Goal: Transaction & Acquisition: Subscribe to service/newsletter

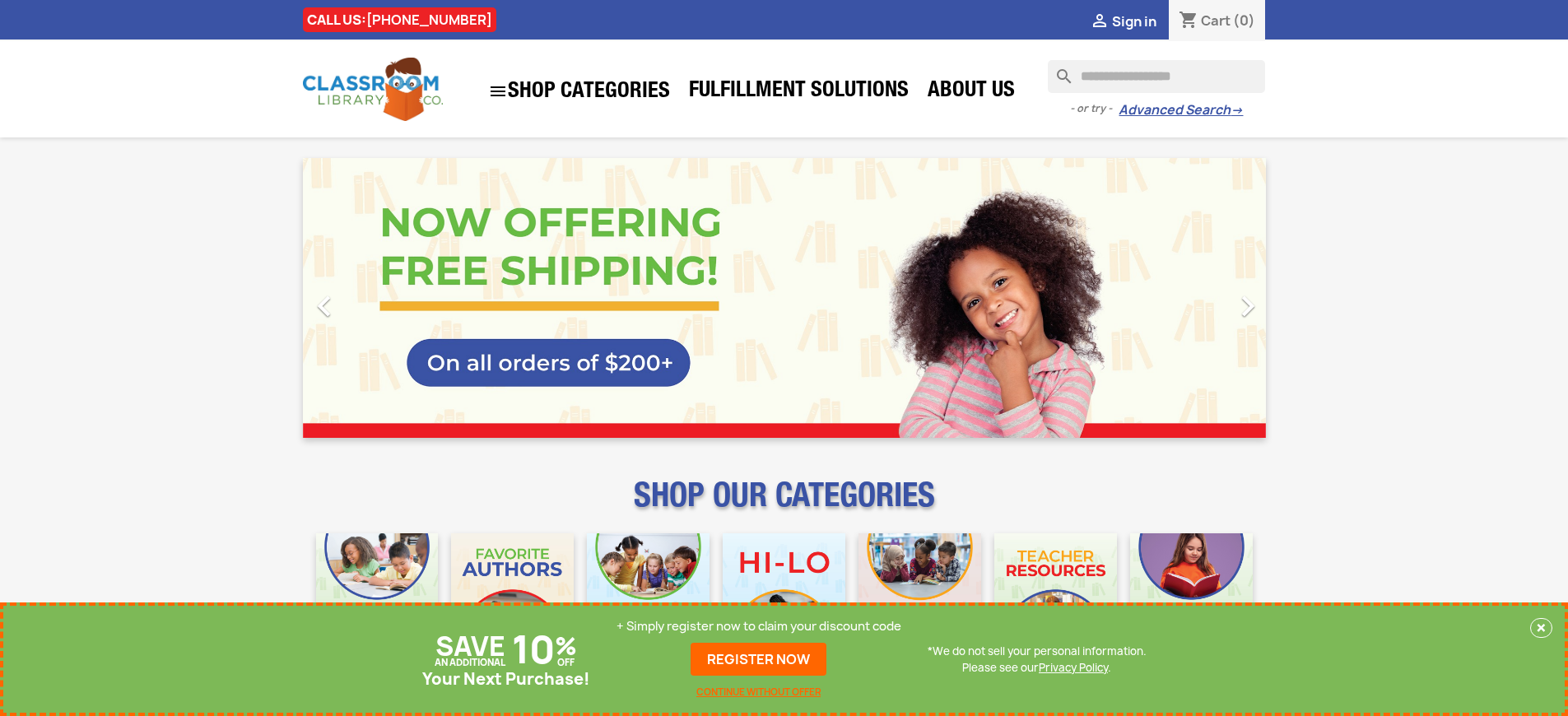
click at [759, 627] on p "+ Simply register now to claim your discount code" at bounding box center [759, 626] width 285 height 17
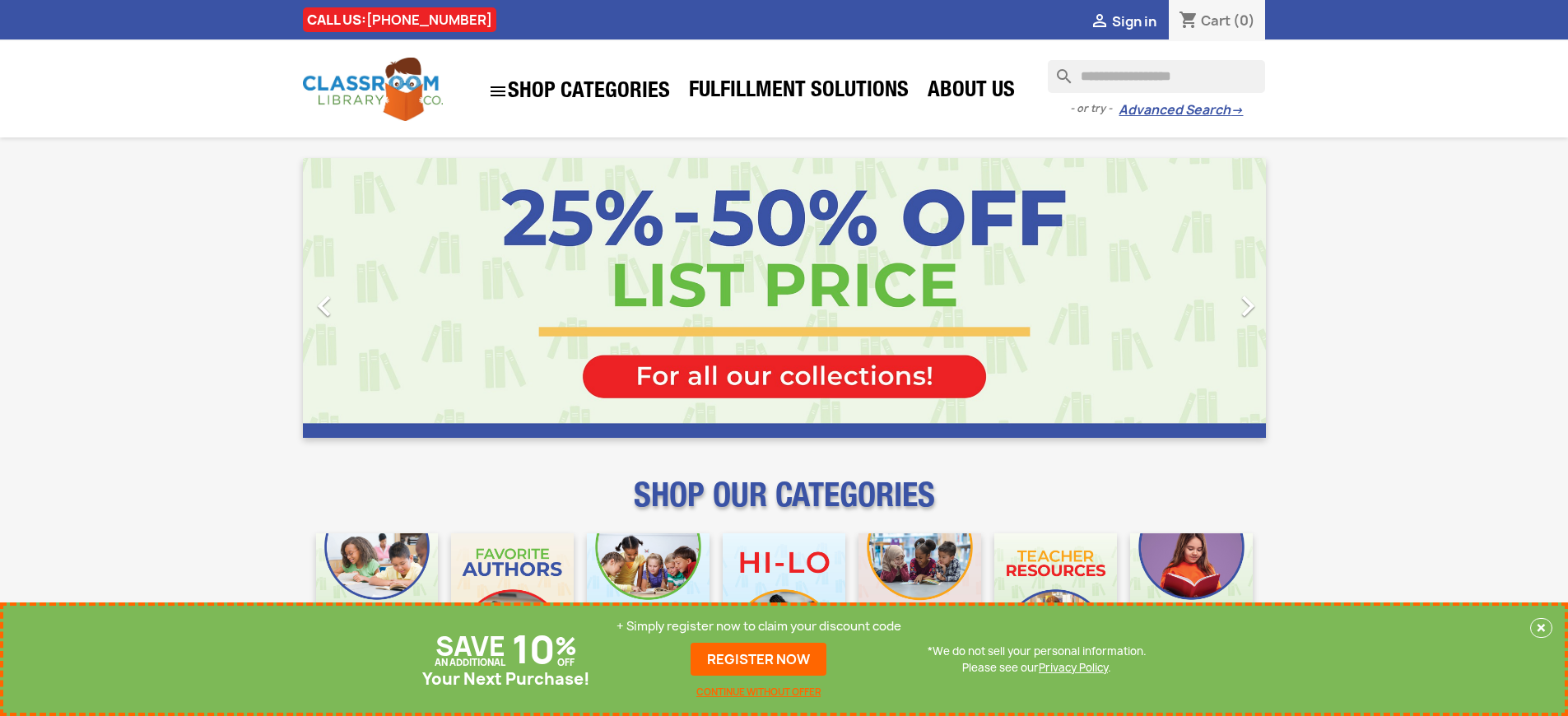
click at [759, 627] on p "+ Simply register now to claim your discount code" at bounding box center [759, 626] width 285 height 17
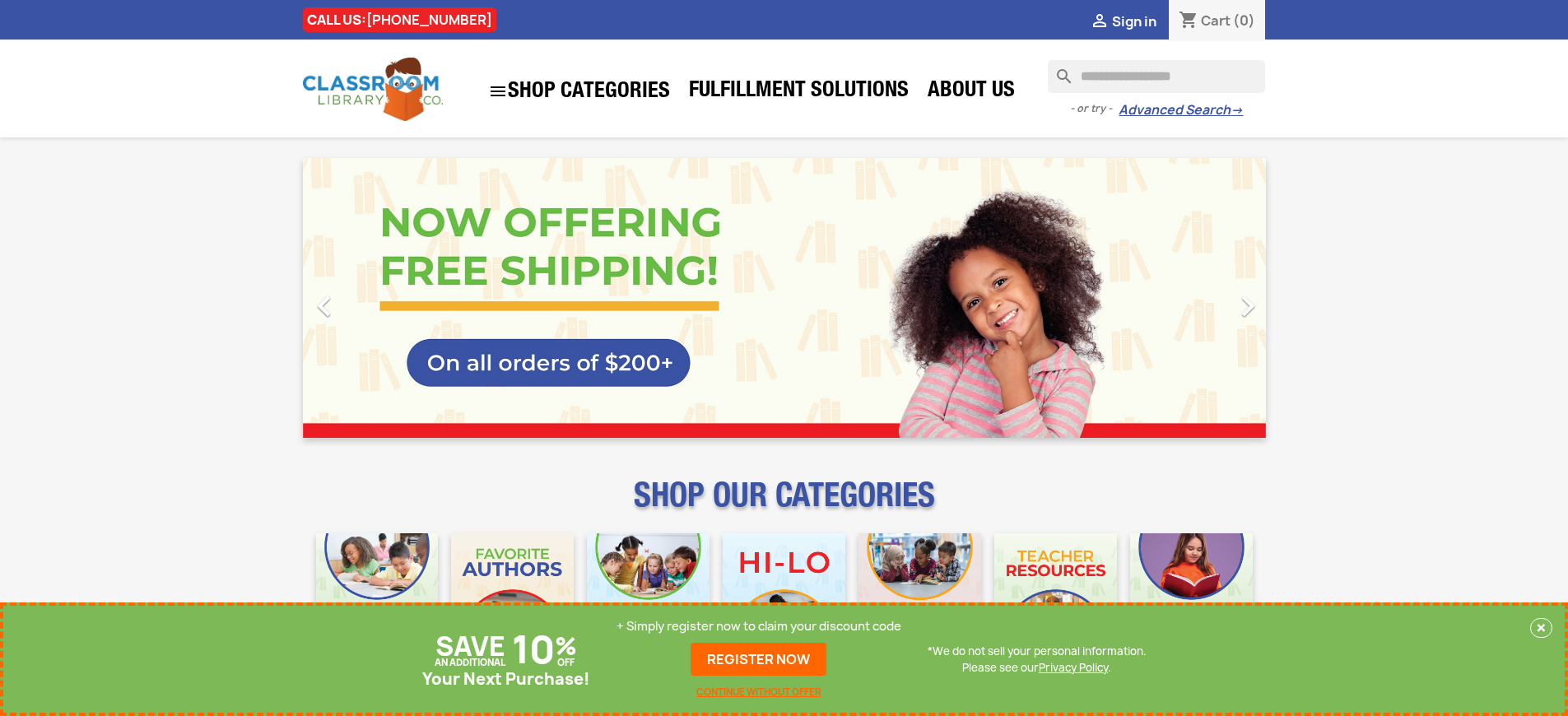
click at [759, 627] on p "+ Simply register now to claim your discount code" at bounding box center [759, 626] width 285 height 17
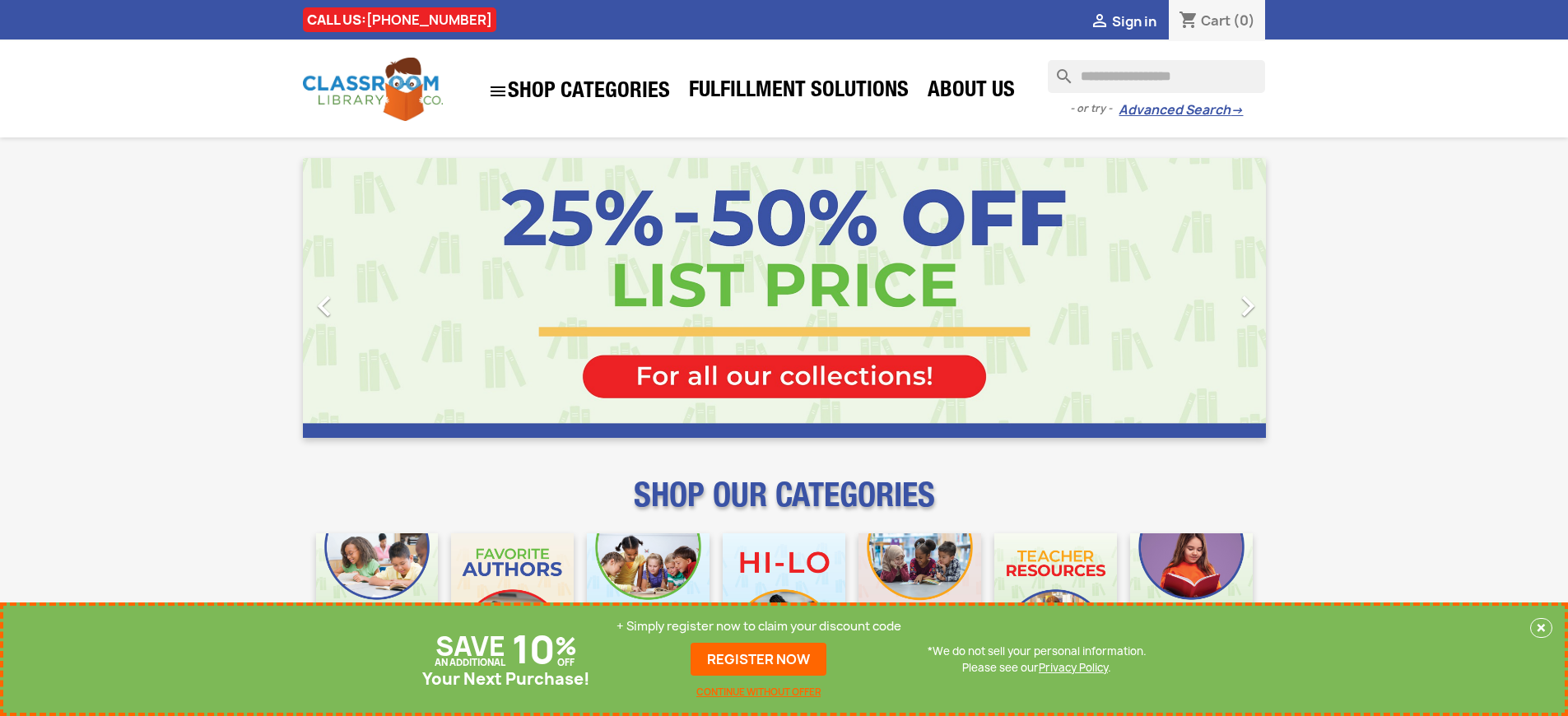
click at [759, 627] on p "+ Simply register now to claim your discount code" at bounding box center [759, 626] width 285 height 17
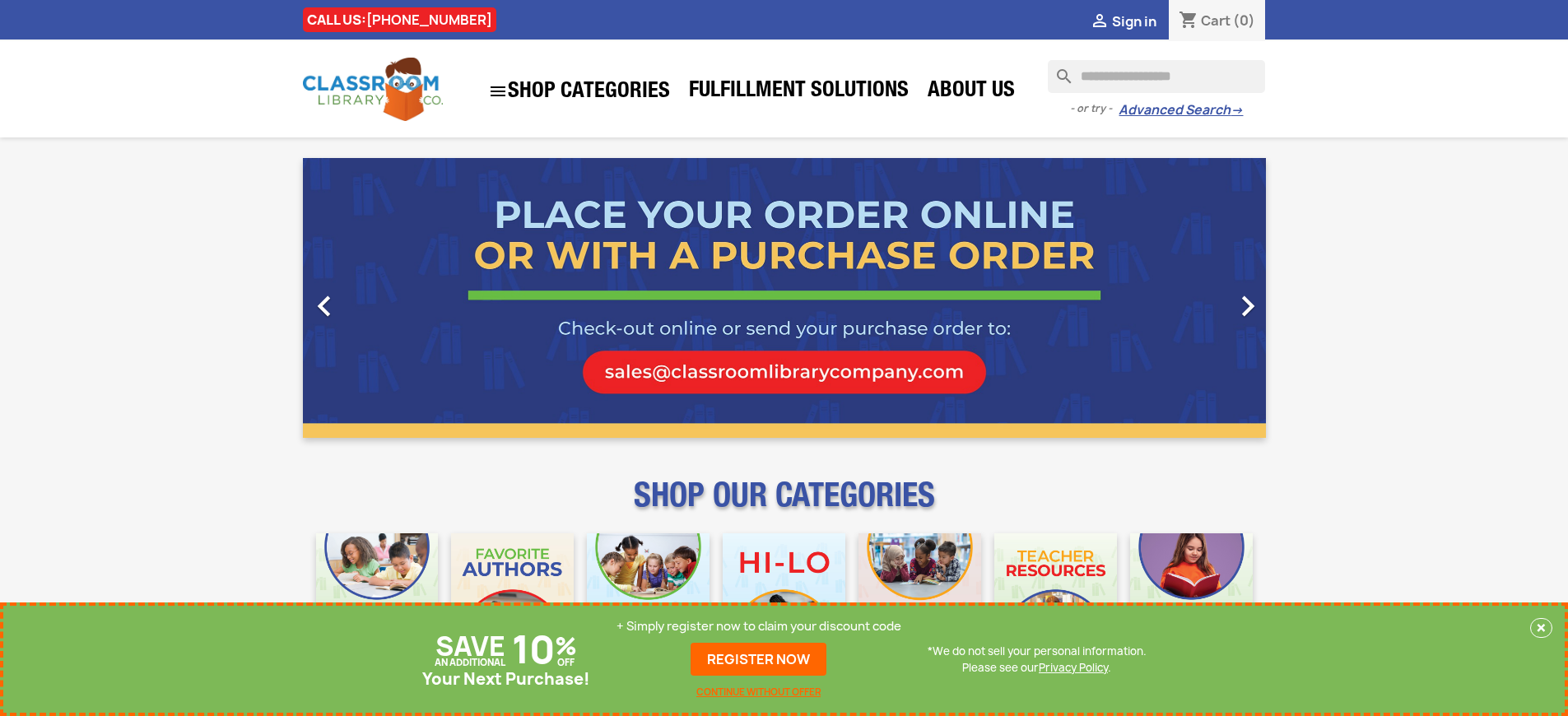
click at [759, 627] on p "+ Simply register now to claim your discount code" at bounding box center [759, 626] width 285 height 17
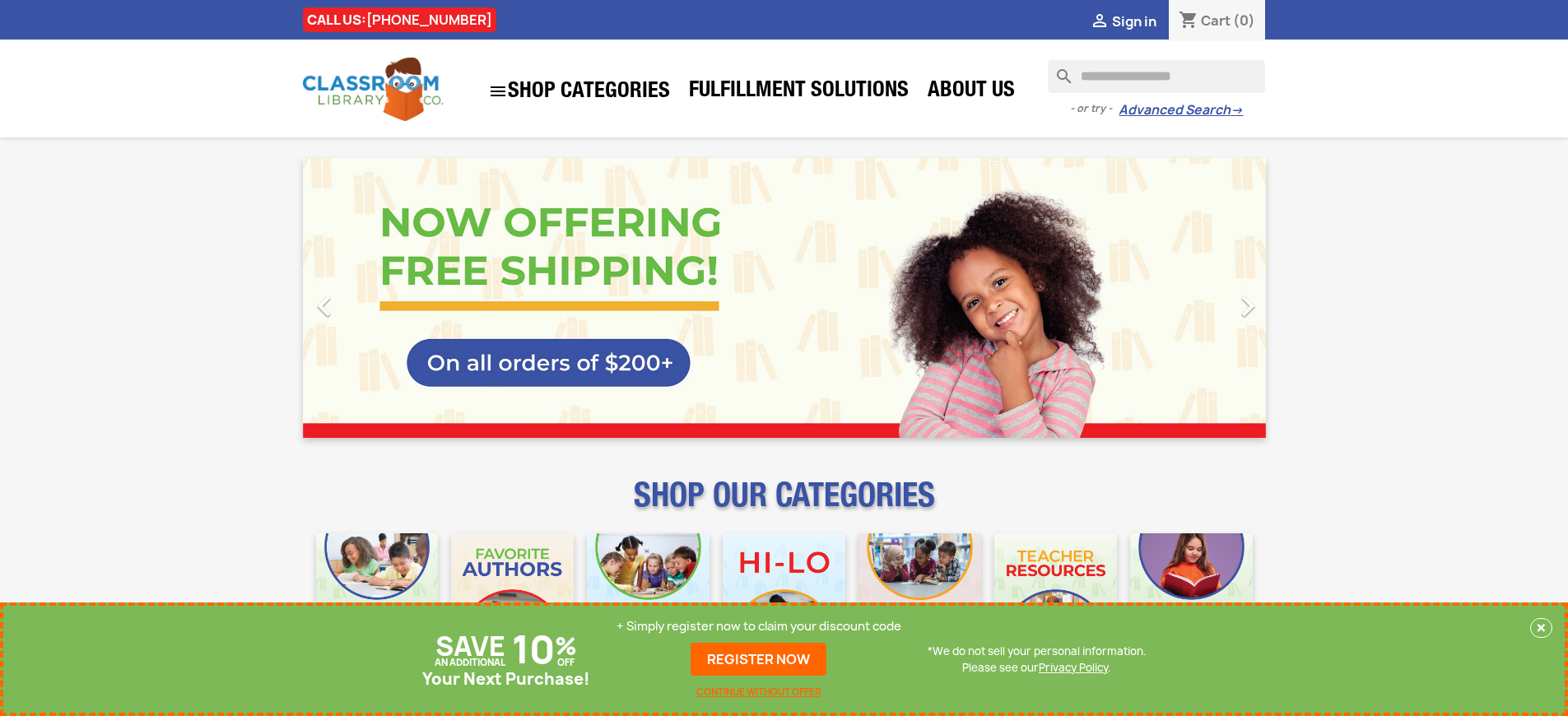
click at [759, 627] on p "+ Simply register now to claim your discount code" at bounding box center [759, 626] width 285 height 17
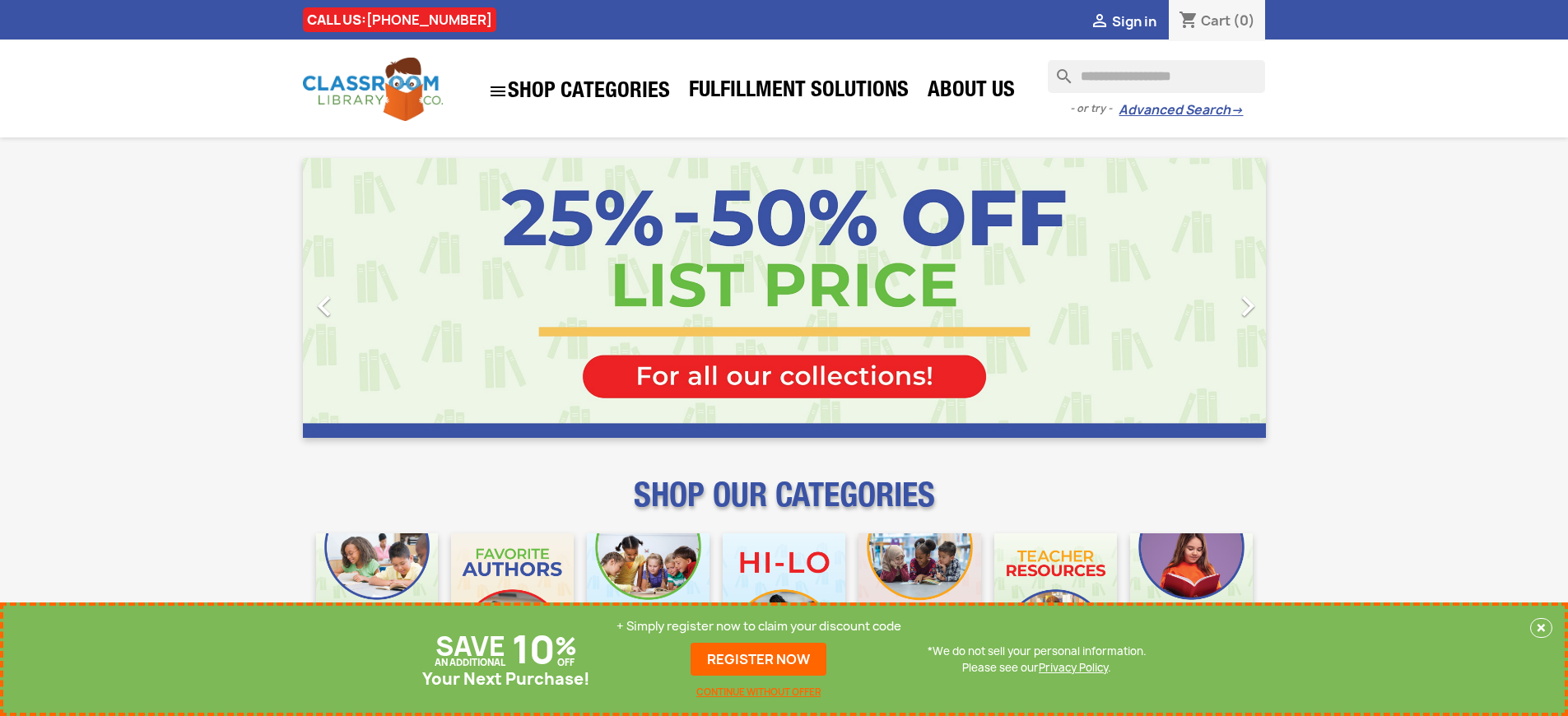
click at [759, 627] on p "+ Simply register now to claim your discount code" at bounding box center [759, 626] width 285 height 17
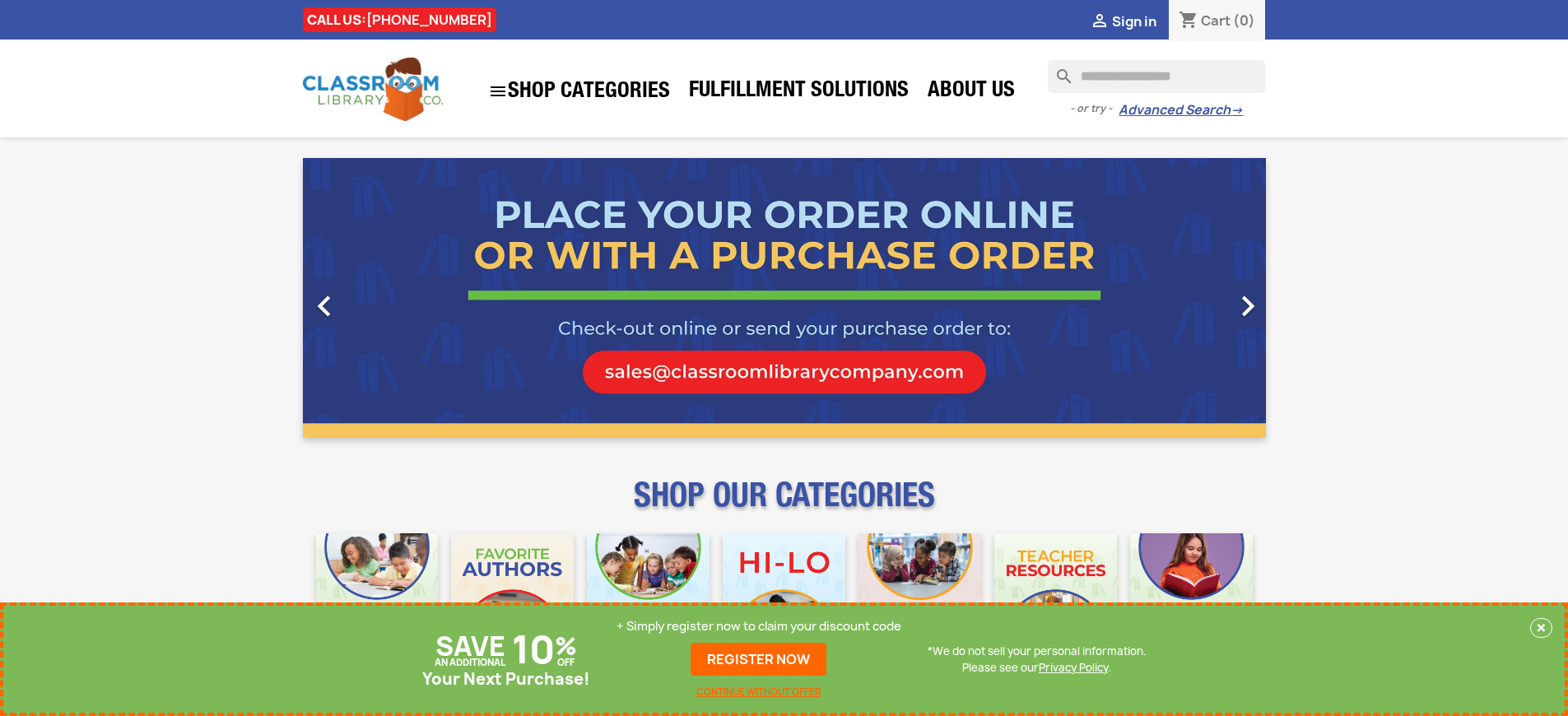
click at [759, 627] on p "+ Simply register now to claim your discount code" at bounding box center [759, 626] width 285 height 17
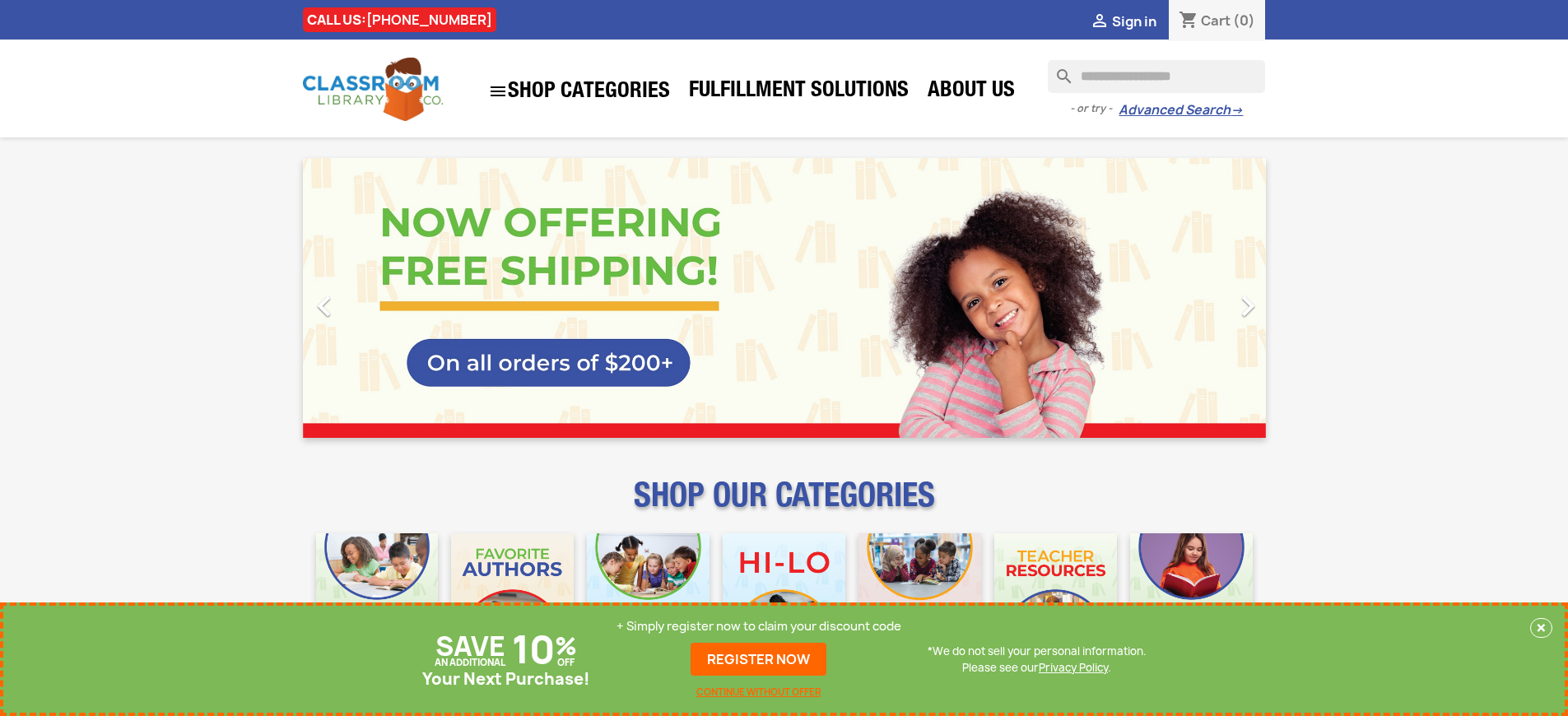
click at [759, 627] on p "+ Simply register now to claim your discount code" at bounding box center [759, 626] width 285 height 17
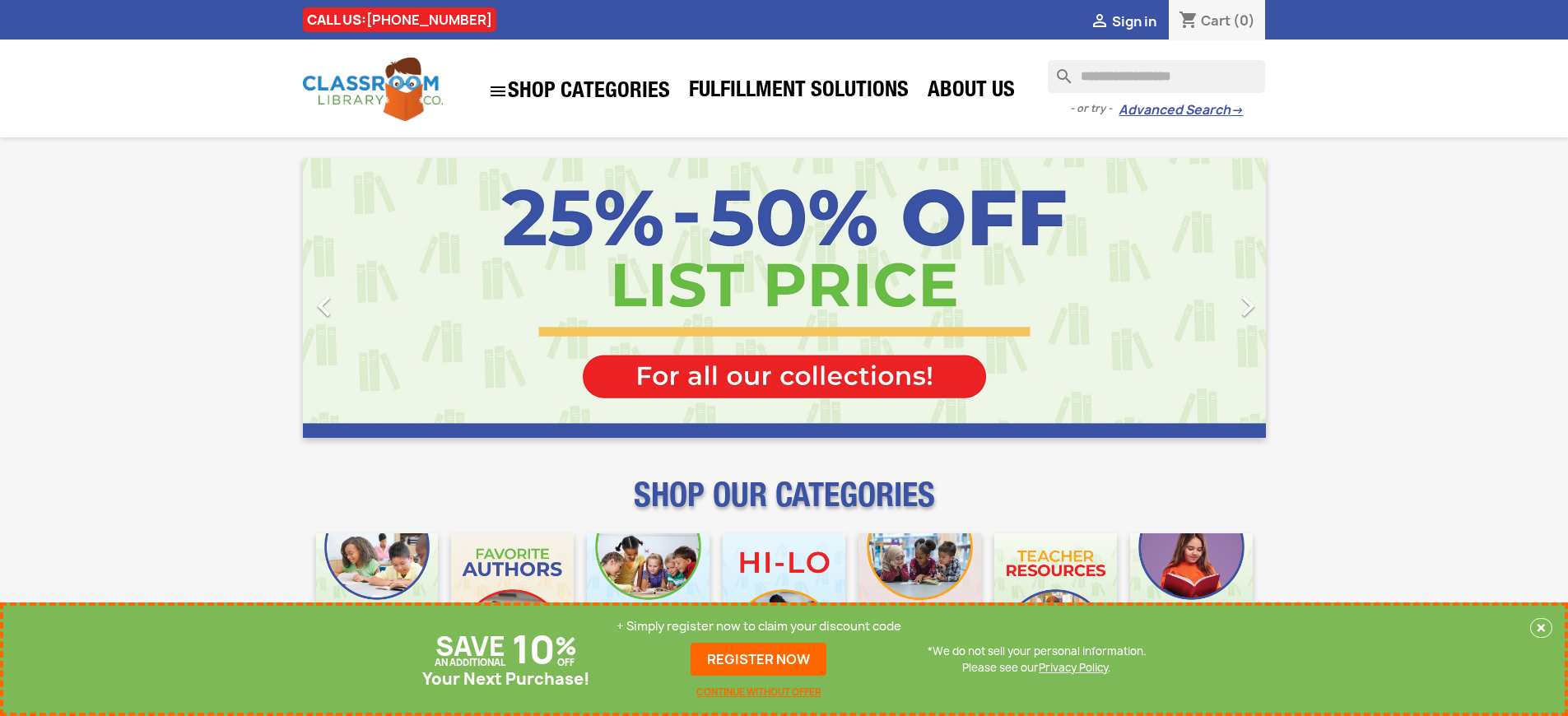
click at [759, 627] on p "+ Simply register now to claim your discount code" at bounding box center [759, 626] width 285 height 17
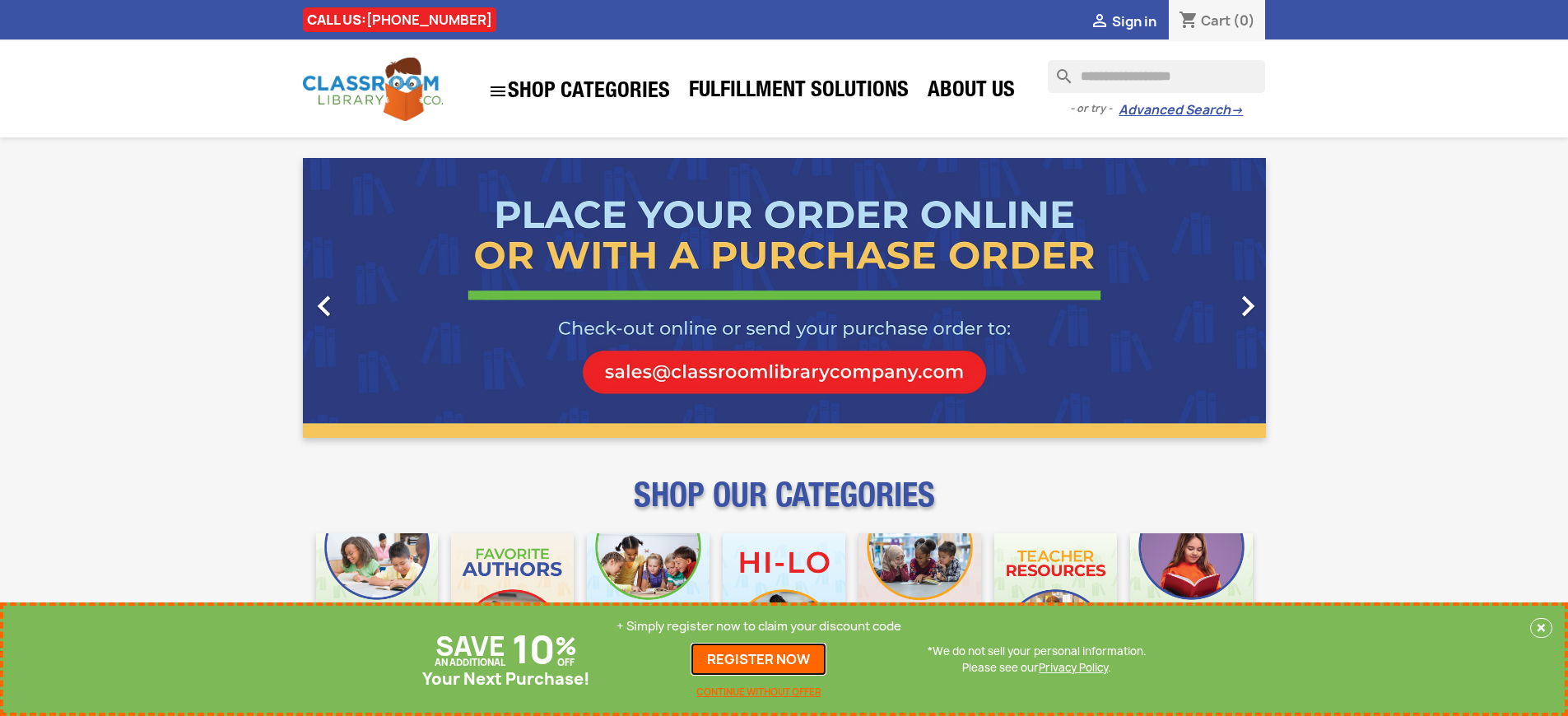
click at [759, 659] on link "REGISTER NOW" at bounding box center [758, 659] width 136 height 33
